Goal: Task Accomplishment & Management: Use online tool/utility

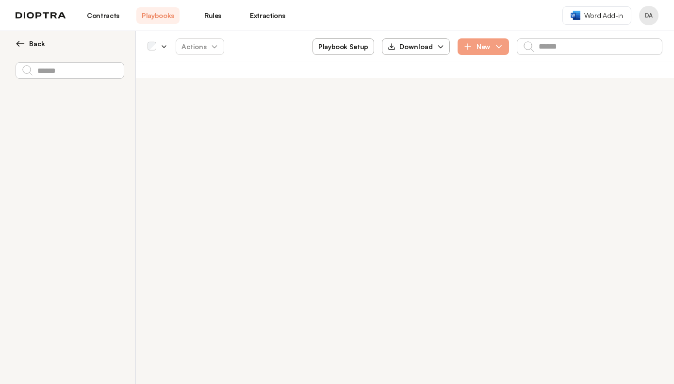
click at [271, 17] on link "Extractions" at bounding box center [267, 15] width 43 height 17
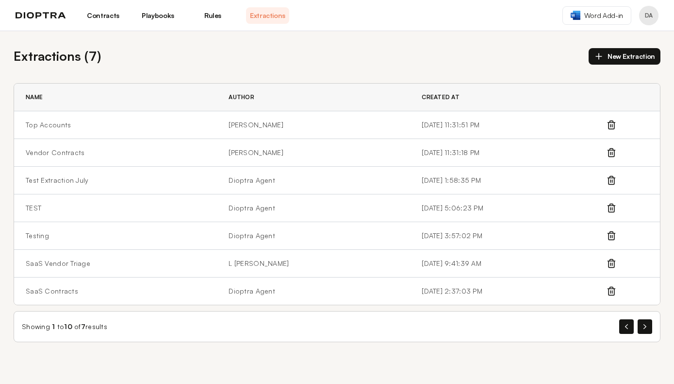
click at [160, 83] on div "Name Author Created At Top Accounts [PERSON_NAME] [DATE] 11:31:51 PM Vendor Con…" at bounding box center [337, 194] width 647 height 222
click at [76, 292] on td "SaaS Contracts" at bounding box center [115, 291] width 203 height 28
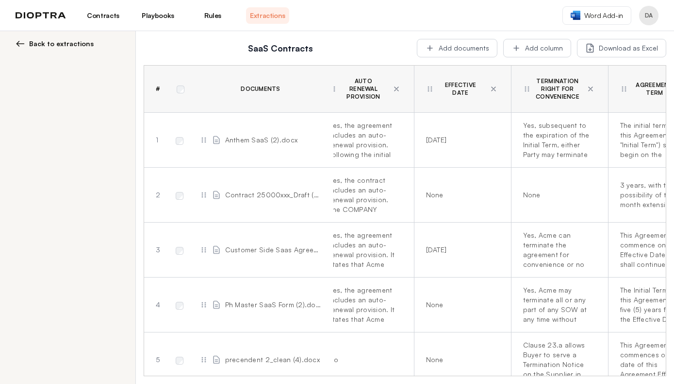
scroll to position [0, 42]
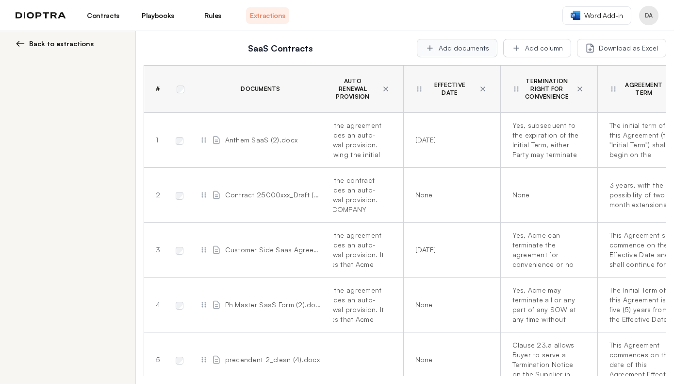
click at [458, 47] on button "Add documents" at bounding box center [457, 48] width 81 height 18
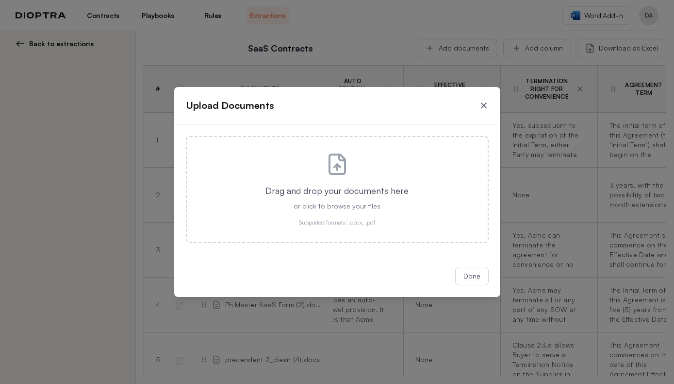
click at [483, 104] on icon at bounding box center [484, 105] width 5 height 5
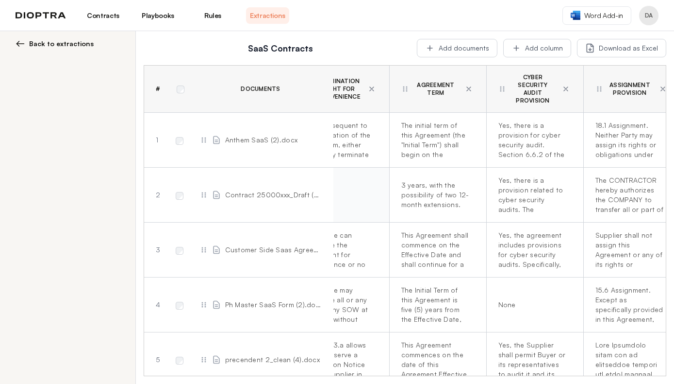
scroll to position [0, 265]
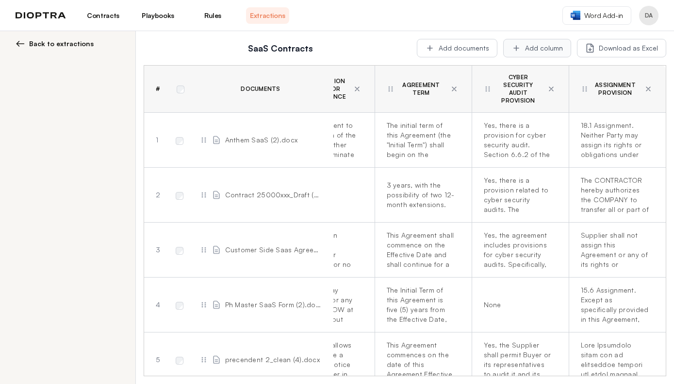
click at [547, 51] on button "Add column" at bounding box center [538, 48] width 68 height 18
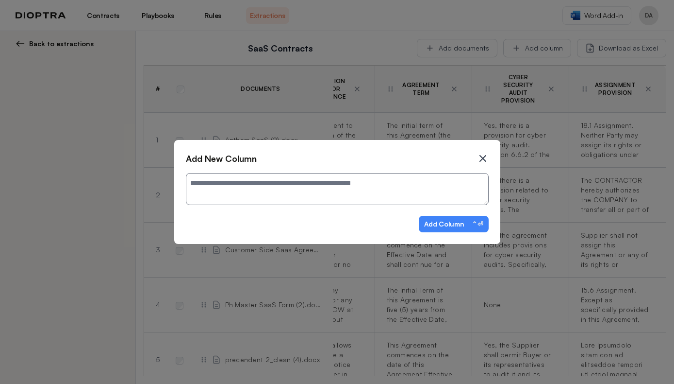
click at [479, 160] on icon at bounding box center [483, 158] width 12 height 12
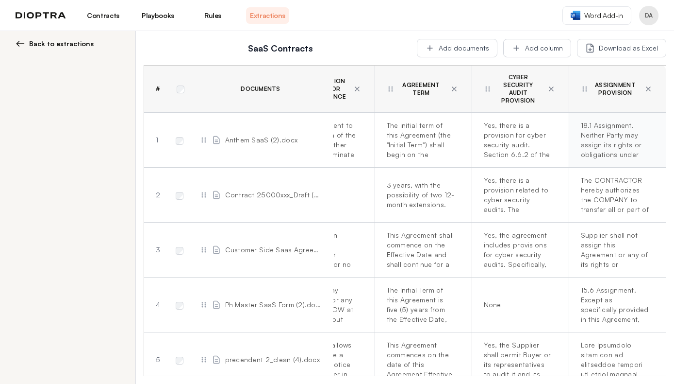
click at [605, 131] on div "18.1 Assignment. Neither Party may assign its rights or obligations under the A…" at bounding box center [615, 139] width 69 height 39
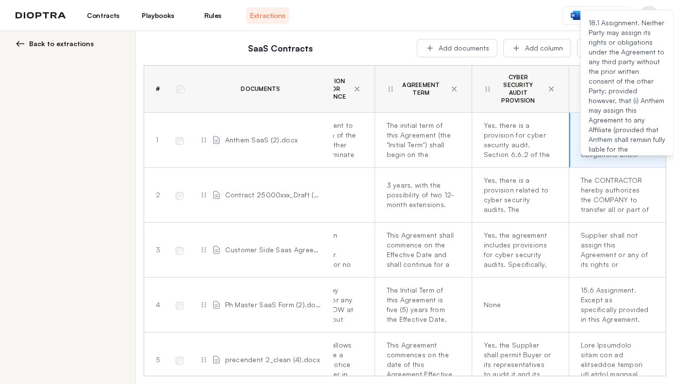
click at [385, 47] on h2 "SaaS Contracts" at bounding box center [281, 48] width 262 height 14
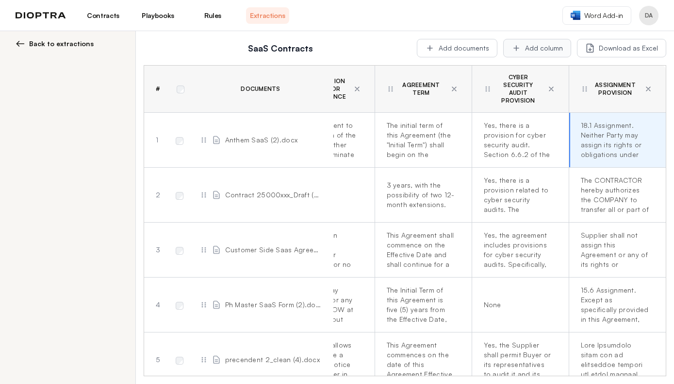
click at [535, 52] on button "Add column" at bounding box center [538, 48] width 68 height 18
type textarea "*"
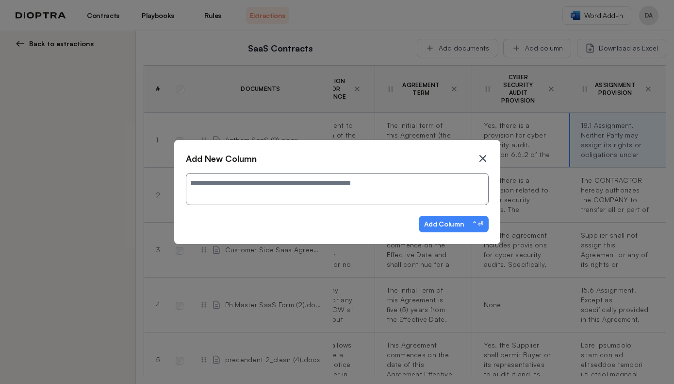
click at [482, 160] on icon at bounding box center [483, 158] width 12 height 12
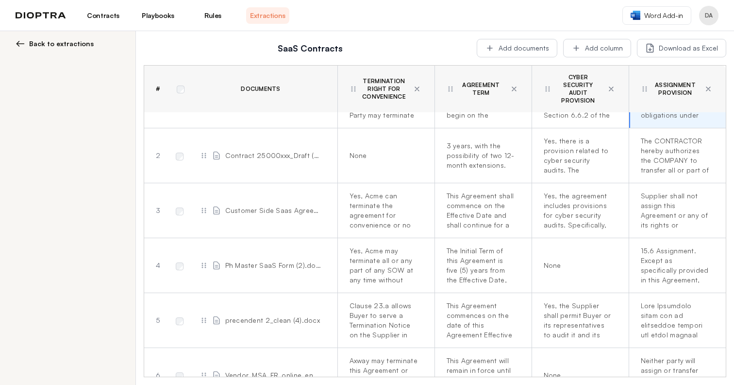
scroll to position [0, 205]
